Goal: Task Accomplishment & Management: Complete application form

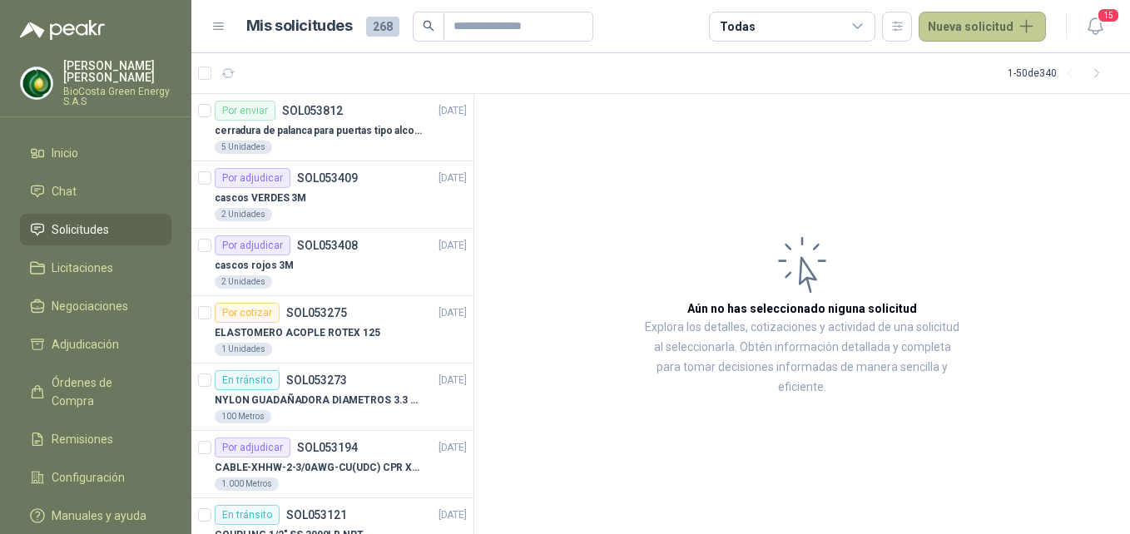
click at [964, 22] on button "Nueva solicitud" at bounding box center [982, 27] width 127 height 30
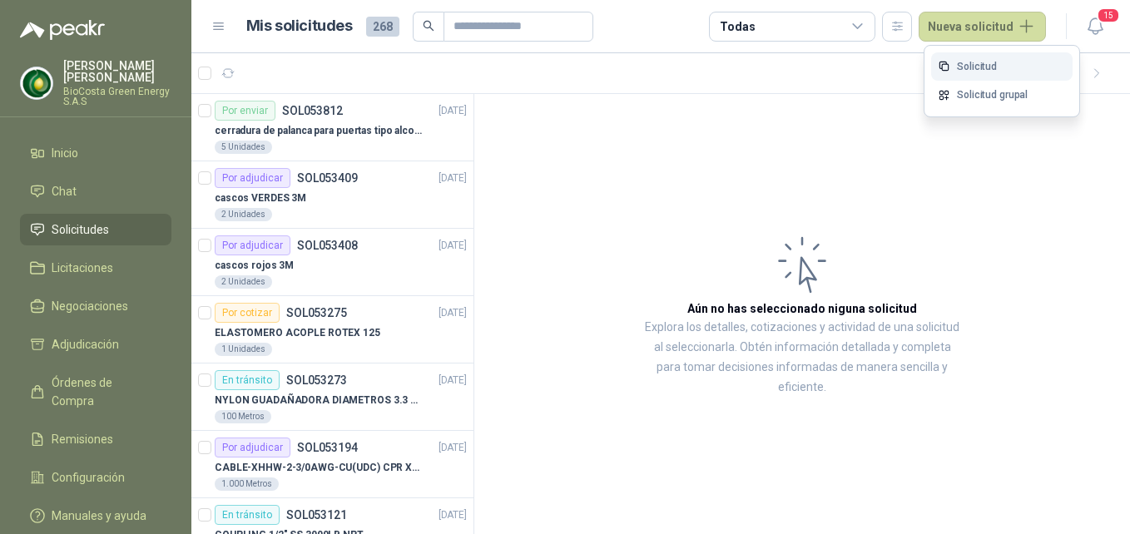
click at [1019, 60] on link "Solicitud" at bounding box center [1001, 66] width 141 height 29
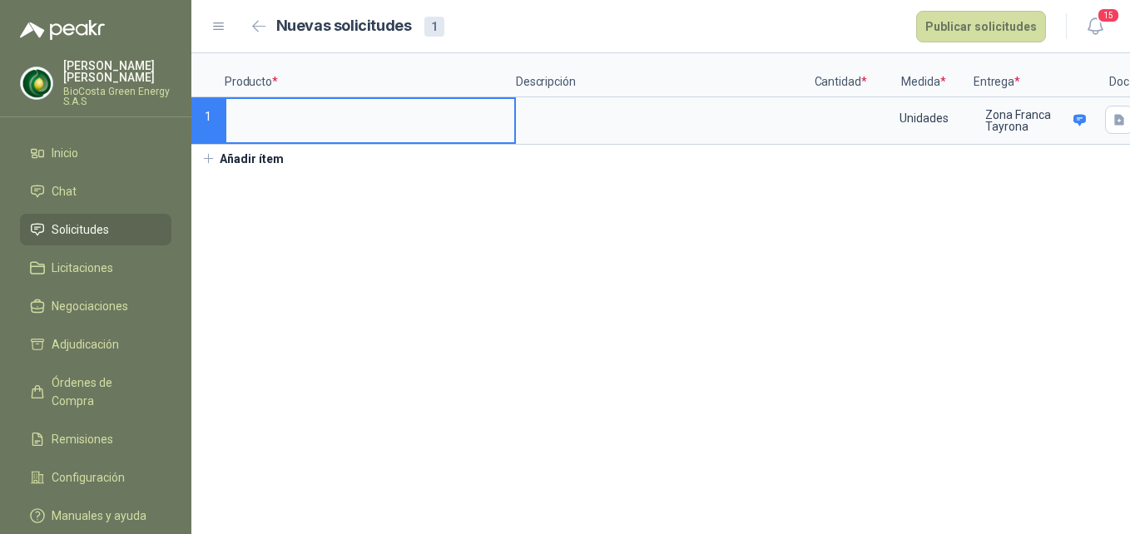
click at [334, 108] on input at bounding box center [370, 115] width 288 height 32
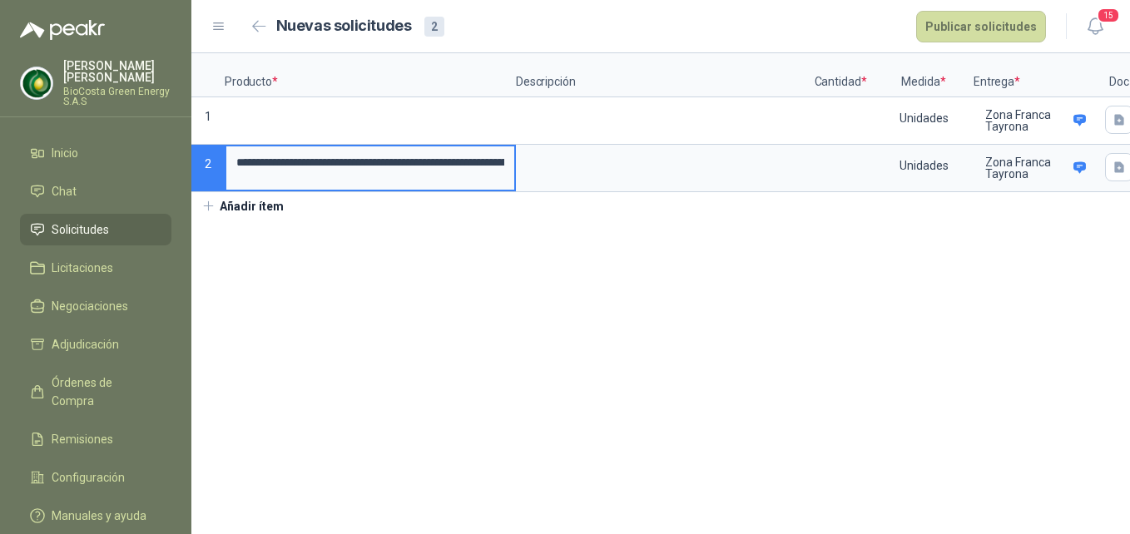
click at [442, 166] on input "**********" at bounding box center [370, 162] width 288 height 32
drag, startPoint x: 419, startPoint y: 158, endPoint x: 205, endPoint y: 171, distance: 214.3
click at [205, 171] on div "**********" at bounding box center [660, 122] width 939 height 139
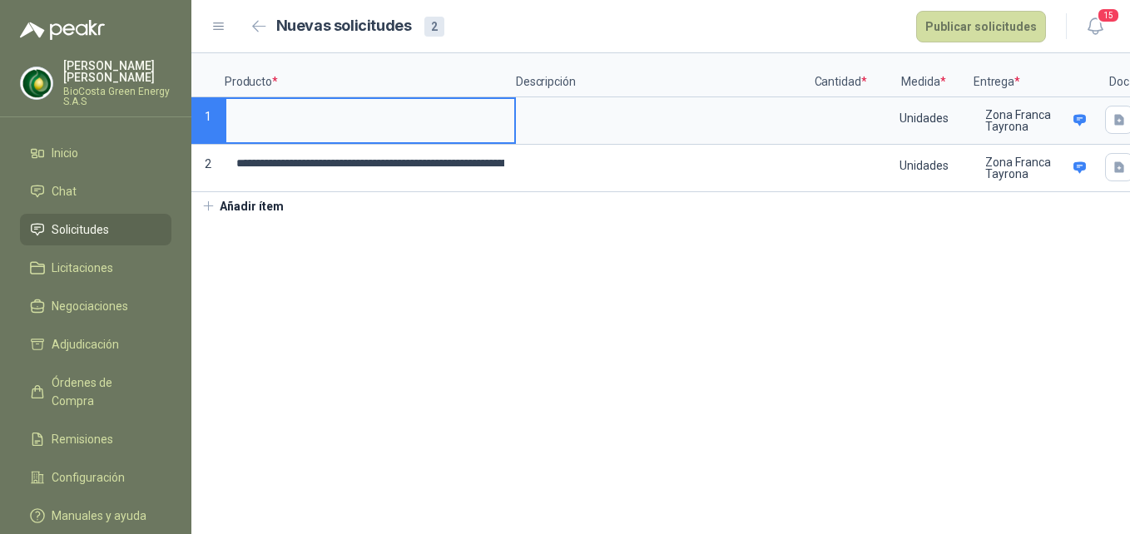
drag, startPoint x: 468, startPoint y: 126, endPoint x: 449, endPoint y: 130, distance: 18.8
click at [466, 128] on input at bounding box center [370, 115] width 288 height 32
click at [345, 173] on input "**********" at bounding box center [370, 163] width 288 height 34
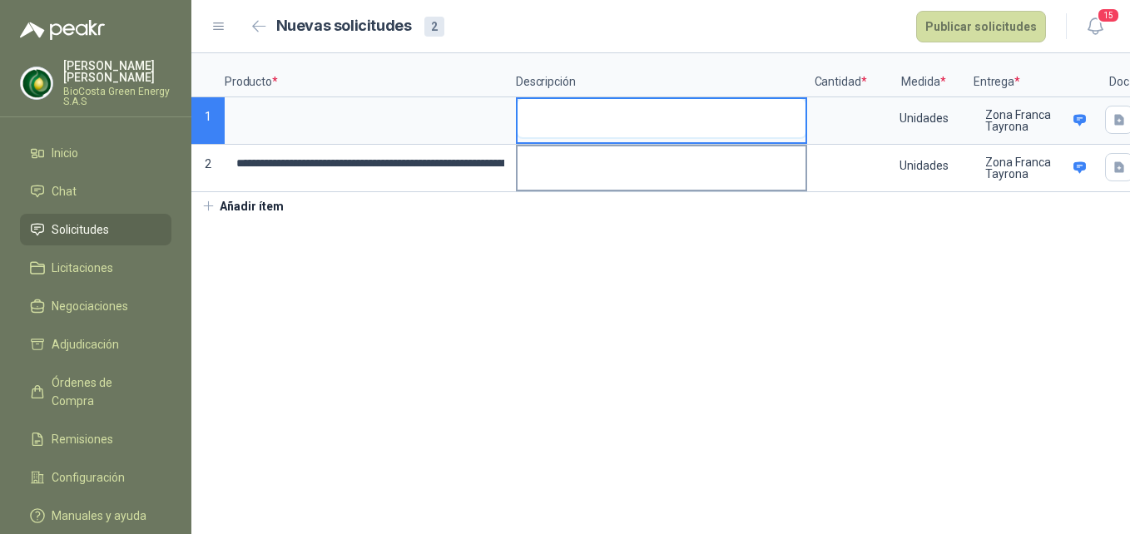
drag, startPoint x: 679, startPoint y: 131, endPoint x: 795, endPoint y: 171, distance: 123.4
click at [680, 131] on textarea at bounding box center [662, 118] width 288 height 38
click at [874, 183] on div "Unidades" at bounding box center [924, 168] width 100 height 47
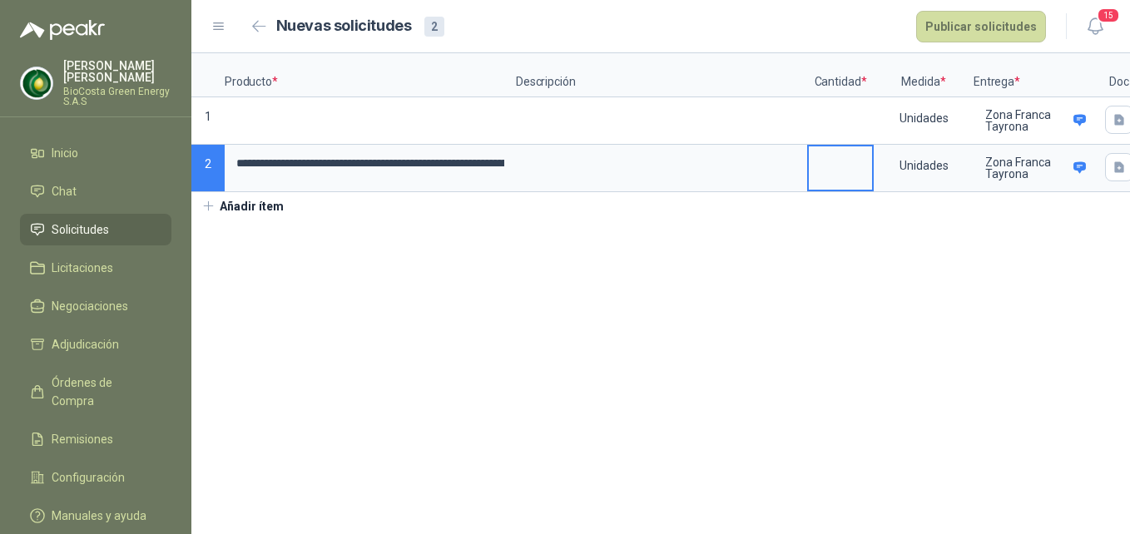
click at [850, 177] on input at bounding box center [840, 162] width 63 height 32
type input "*"
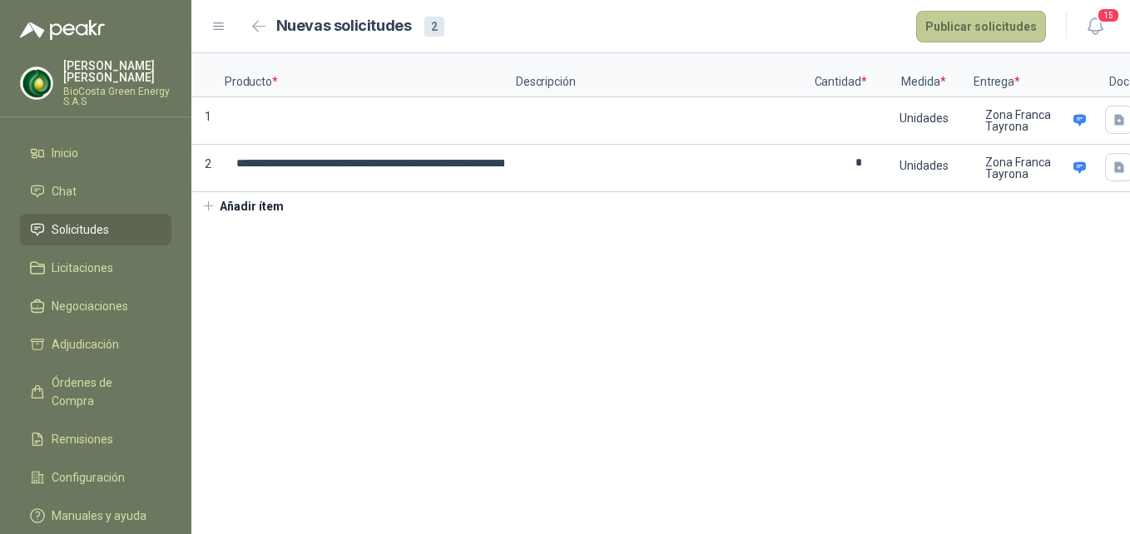
click at [994, 34] on button "Publicar solicitudes" at bounding box center [981, 27] width 130 height 32
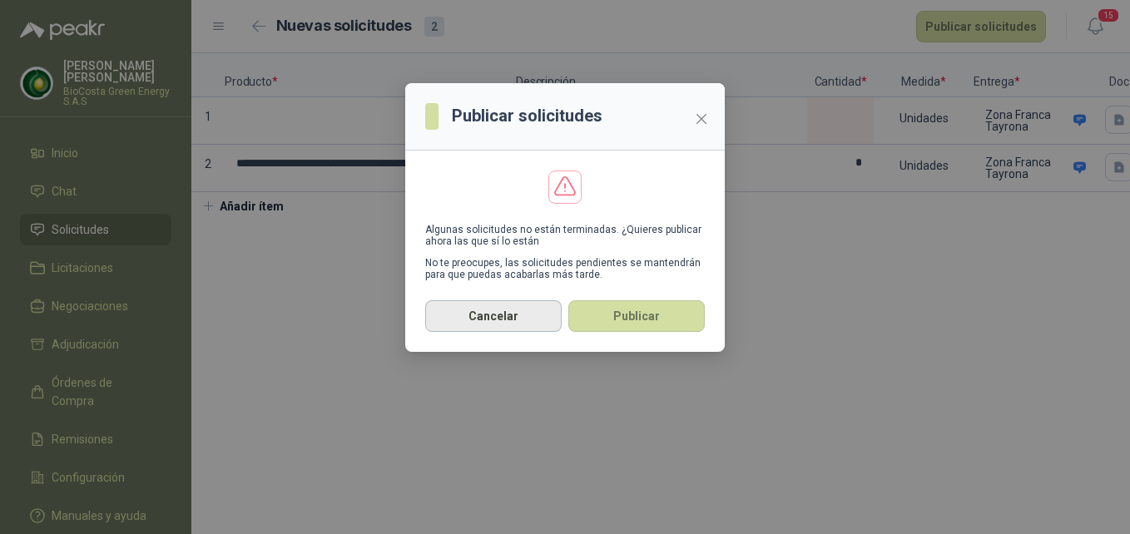
click at [546, 321] on button "Cancelar" at bounding box center [493, 316] width 136 height 32
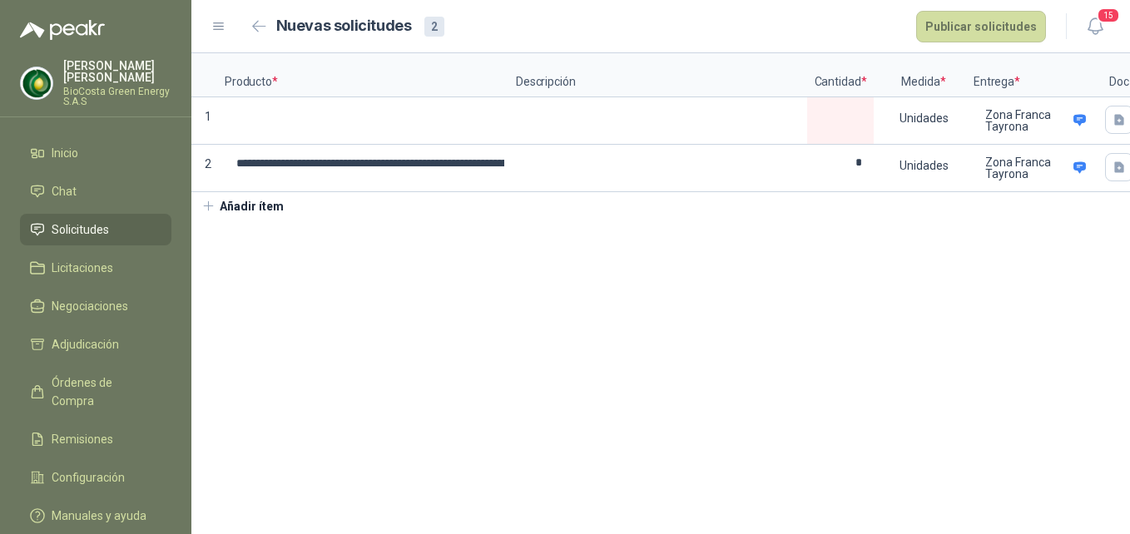
click at [102, 230] on span "Solicitudes" at bounding box center [80, 230] width 57 height 18
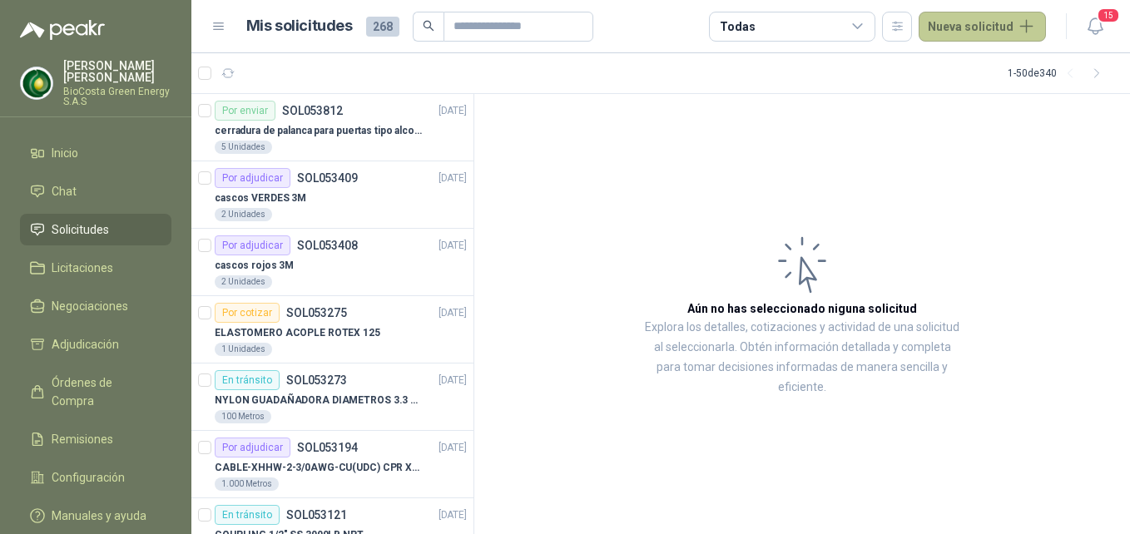
click at [955, 20] on button "Nueva solicitud" at bounding box center [982, 27] width 127 height 30
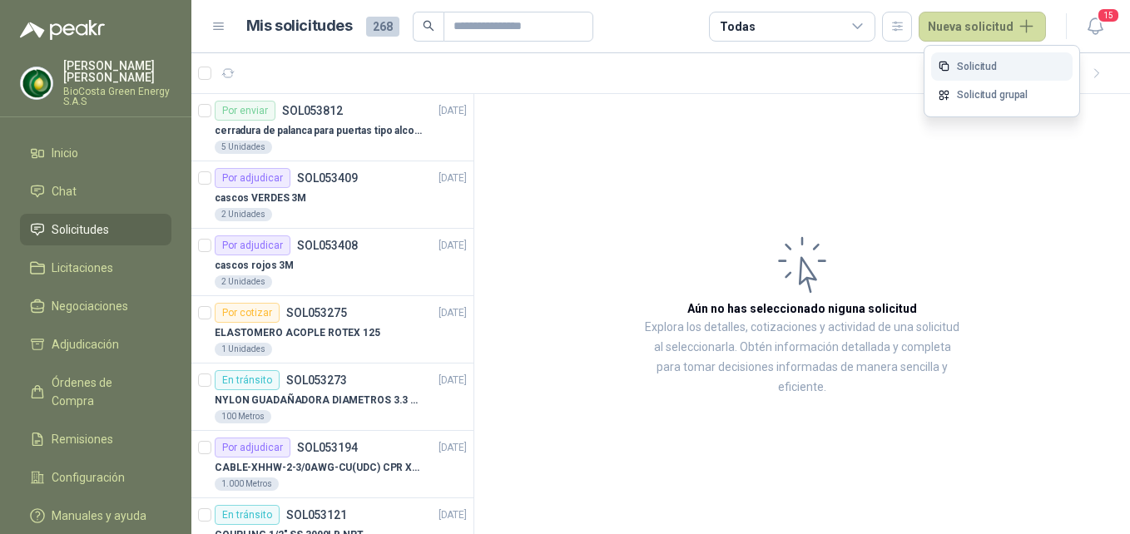
click at [995, 58] on link "Solicitud" at bounding box center [1001, 66] width 141 height 29
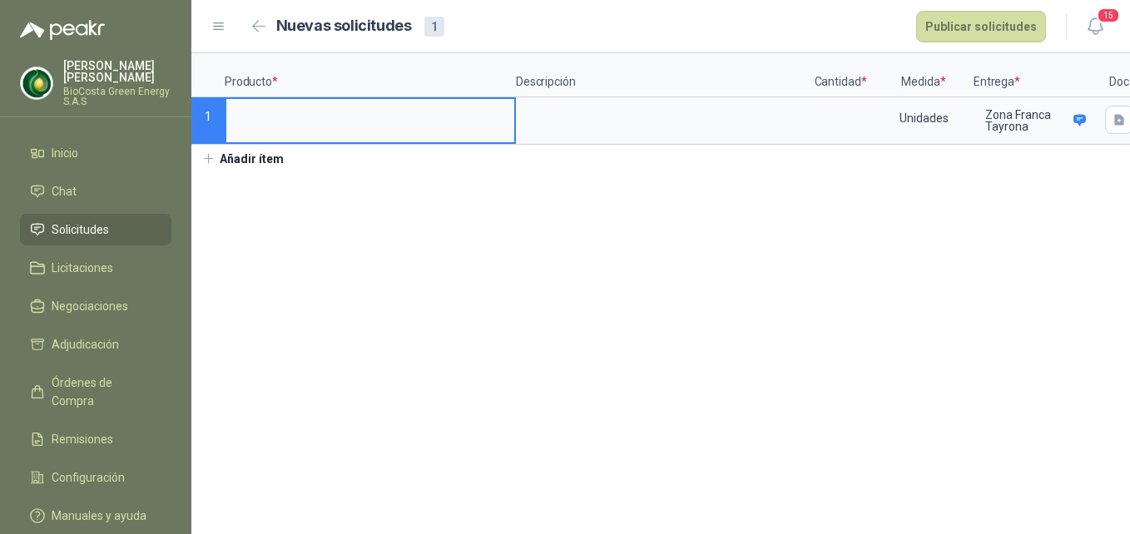
click at [310, 121] on input at bounding box center [370, 115] width 288 height 32
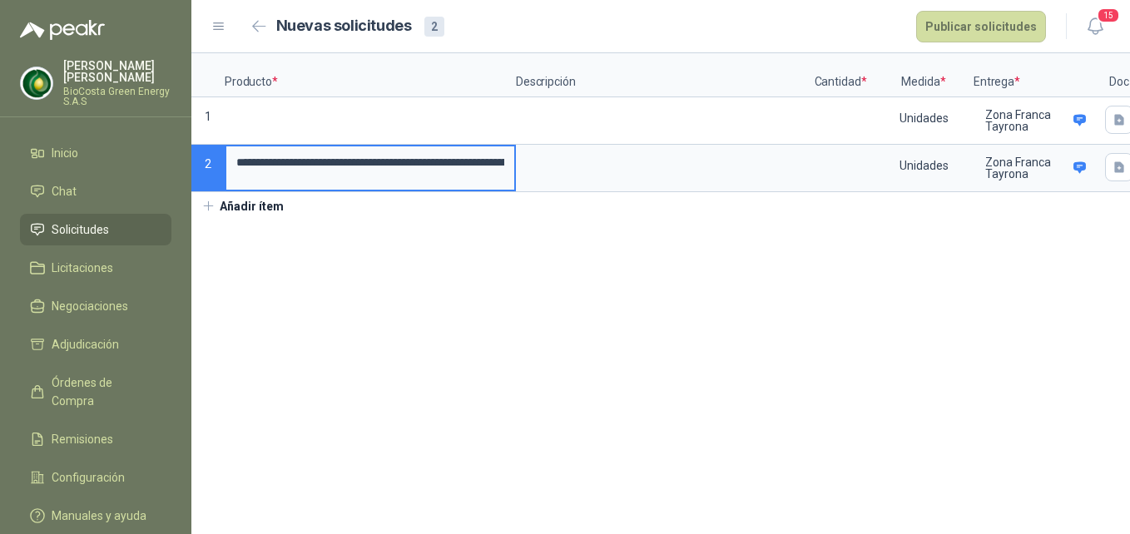
click at [302, 162] on input "**********" at bounding box center [370, 162] width 288 height 32
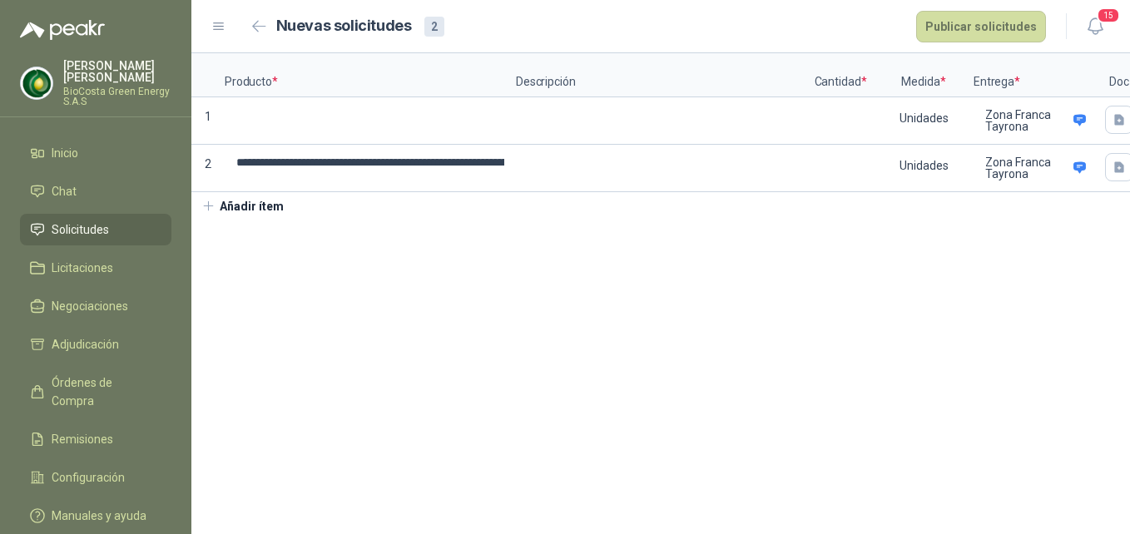
click at [111, 215] on link "Solicitudes" at bounding box center [95, 230] width 151 height 32
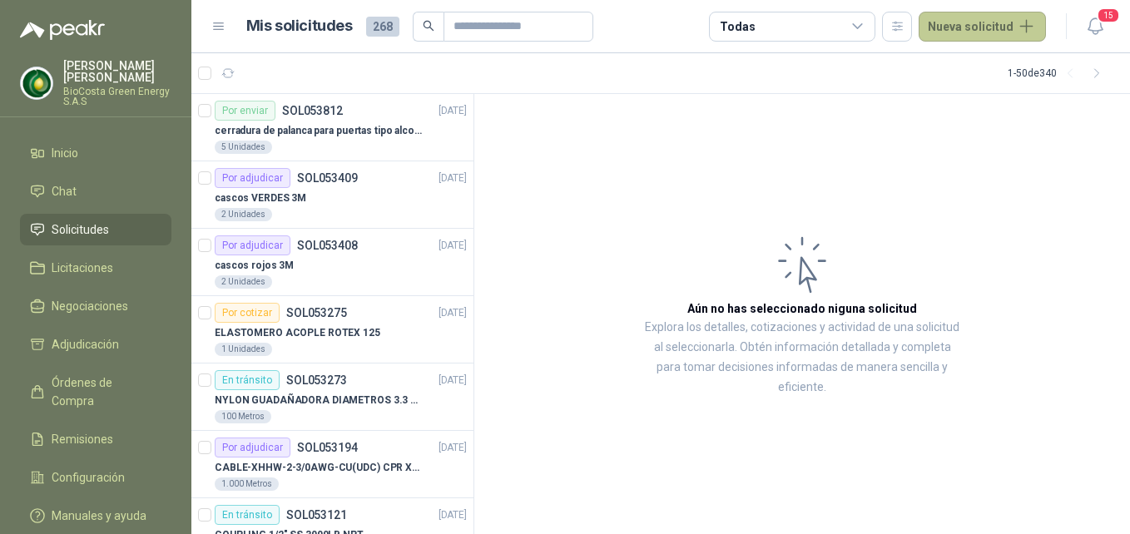
click at [969, 35] on button "Nueva solicitud" at bounding box center [982, 27] width 127 height 30
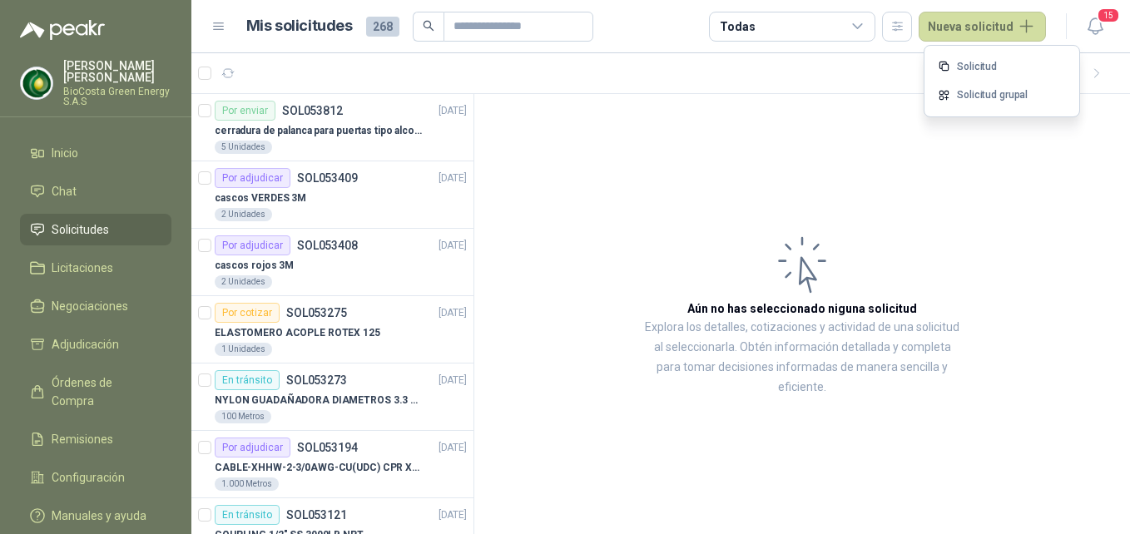
drag, startPoint x: 997, startPoint y: 70, endPoint x: 891, endPoint y: 108, distance: 112.4
click at [997, 71] on link "Solicitud" at bounding box center [1001, 66] width 141 height 29
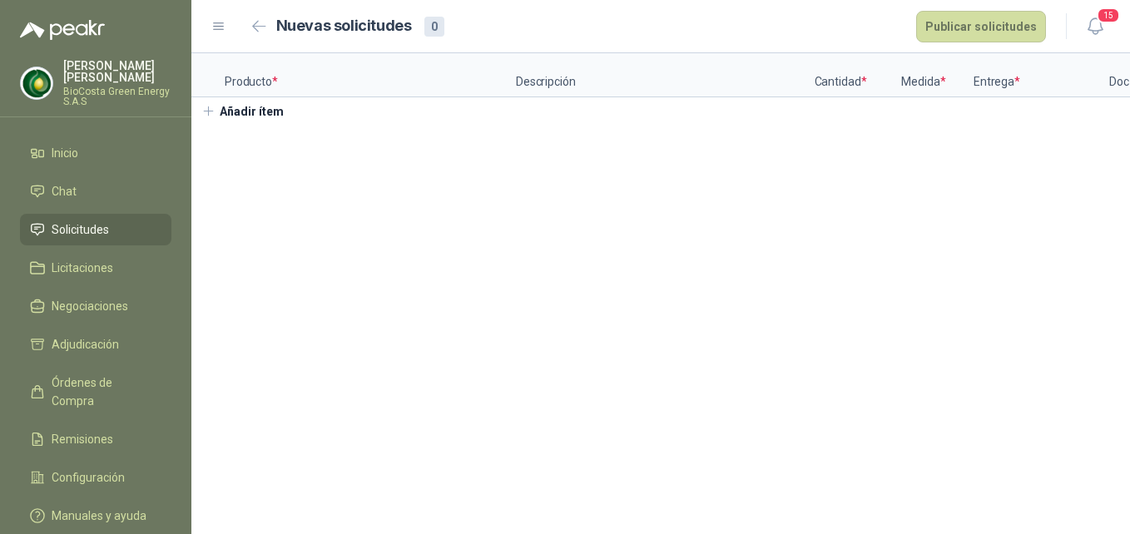
click at [357, 125] on div "Producto * Descripción Cantidad * Medida * Entrega * Doc Añadir ítem" at bounding box center [660, 89] width 939 height 72
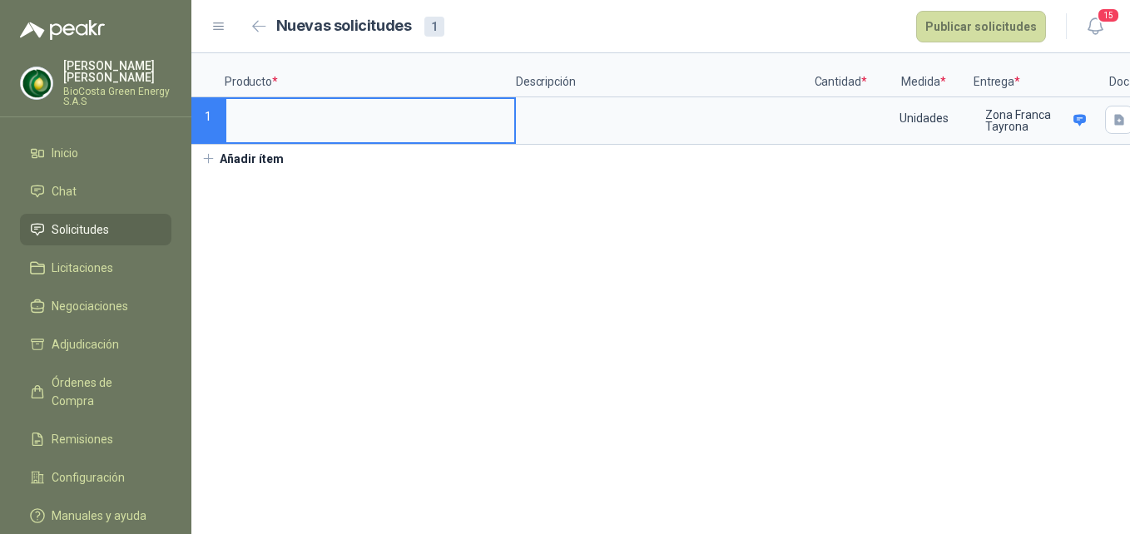
click at [490, 108] on input at bounding box center [370, 115] width 288 height 32
click at [847, 118] on input at bounding box center [840, 115] width 63 height 32
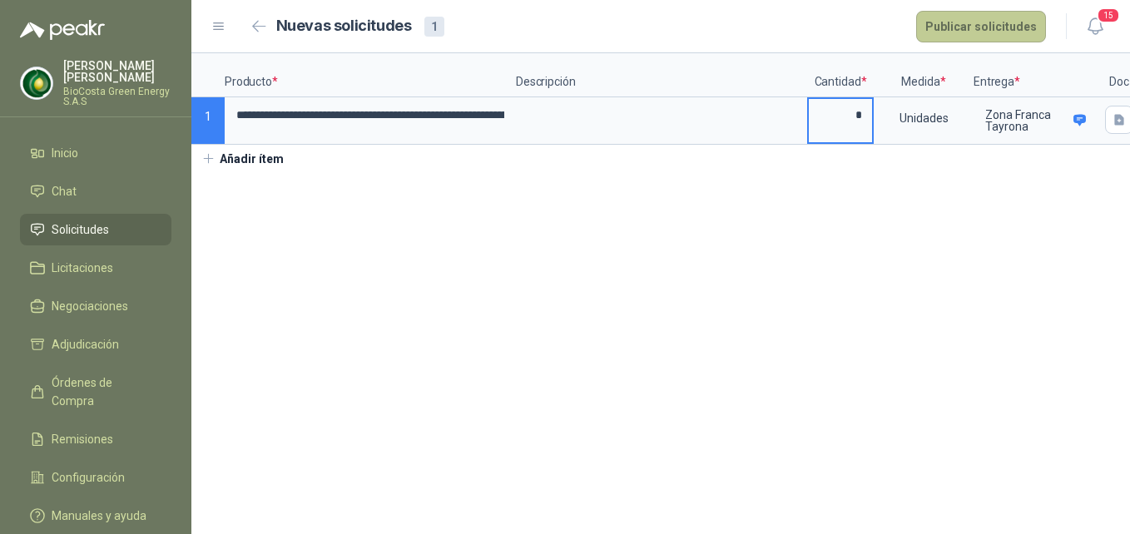
type input "*"
click at [987, 30] on button "Publicar solicitudes" at bounding box center [981, 27] width 130 height 32
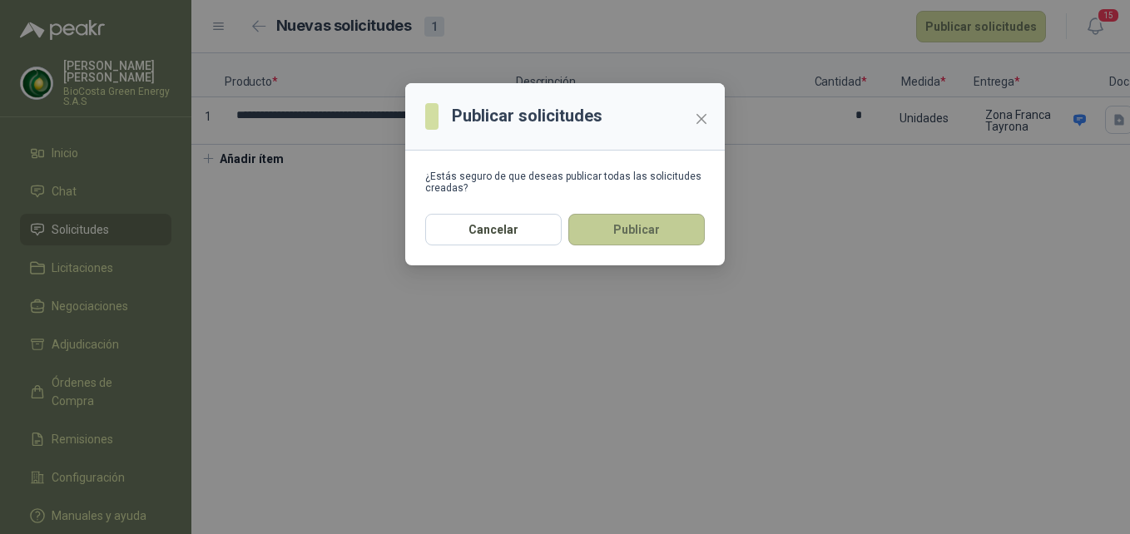
click at [693, 231] on button "Publicar" at bounding box center [636, 230] width 136 height 32
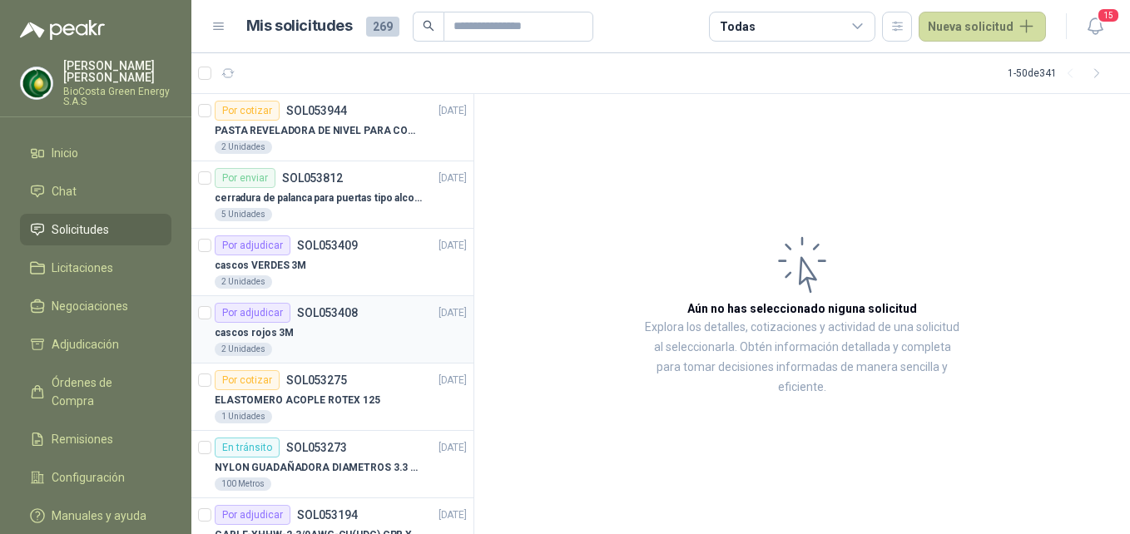
scroll to position [83, 0]
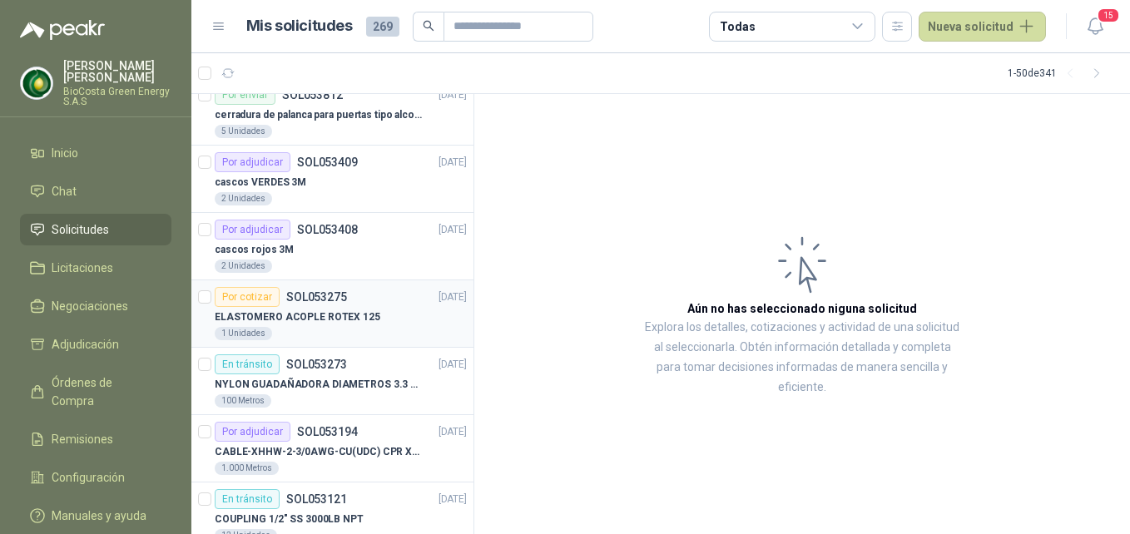
click at [394, 318] on div "ELASTOMERO ACOPLE ROTEX 125" at bounding box center [341, 317] width 252 height 20
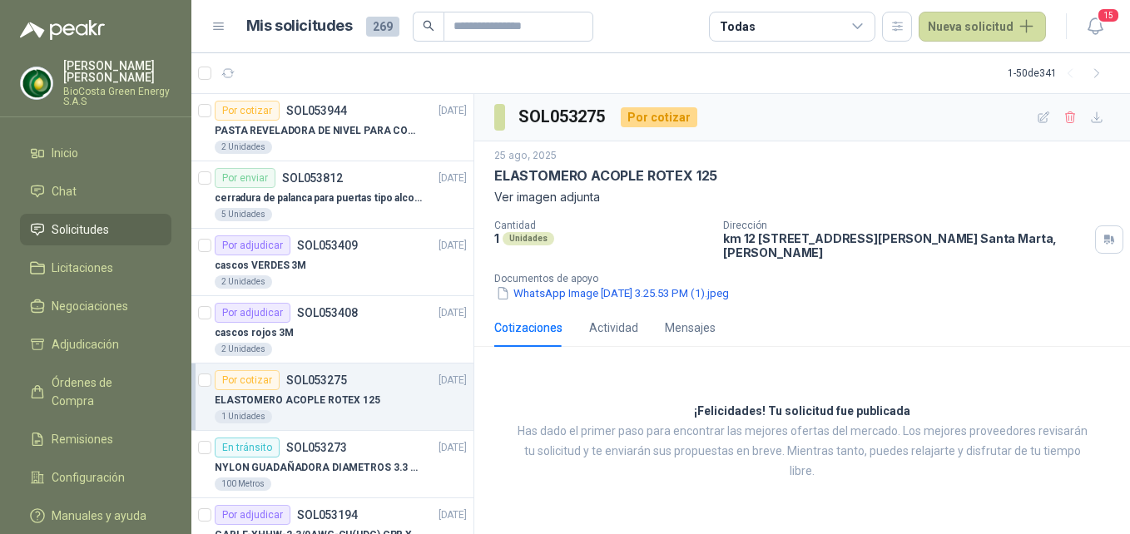
click at [332, 399] on p "ELASTOMERO ACOPLE ROTEX 125" at bounding box center [298, 401] width 166 height 16
